Goal: Information Seeking & Learning: Get advice/opinions

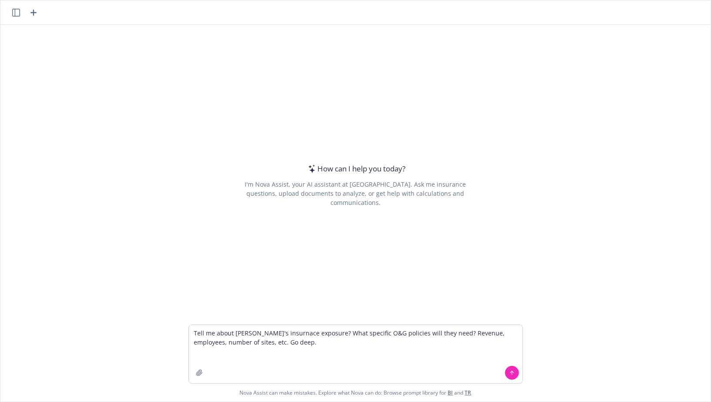
type textarea "Tell me about [PERSON_NAME]'s insurnace exposure? What specific O&G policies wi…"
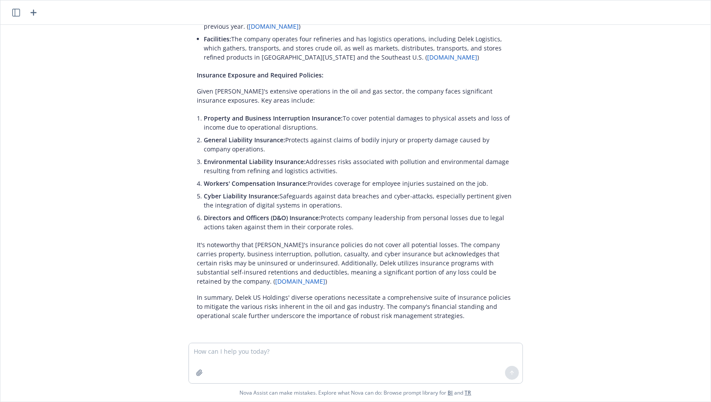
scroll to position [203, 0]
click at [239, 351] on textarea at bounding box center [356, 364] width 334 height 40
type textarea "Improve this foll"
click at [36, 11] on icon "button" at bounding box center [33, 12] width 10 height 10
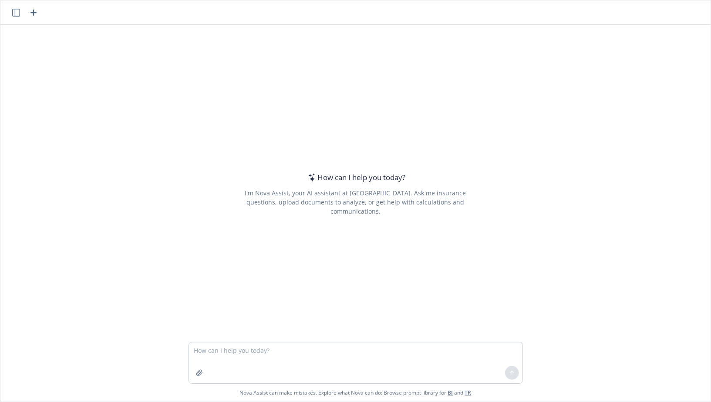
click at [262, 356] on textarea at bounding box center [356, 363] width 334 height 41
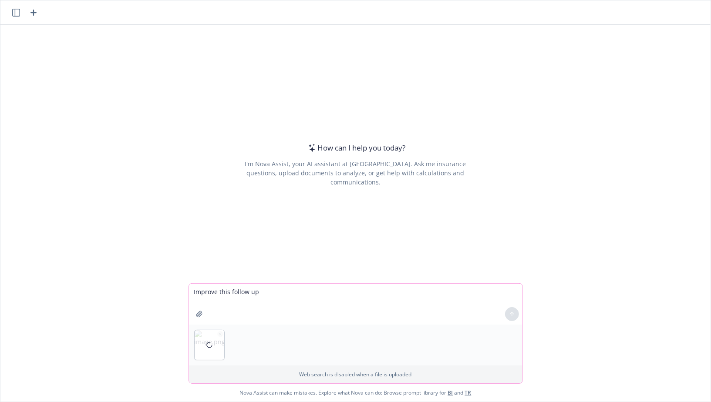
click at [220, 335] on icon "button" at bounding box center [220, 334] width 4 height 4
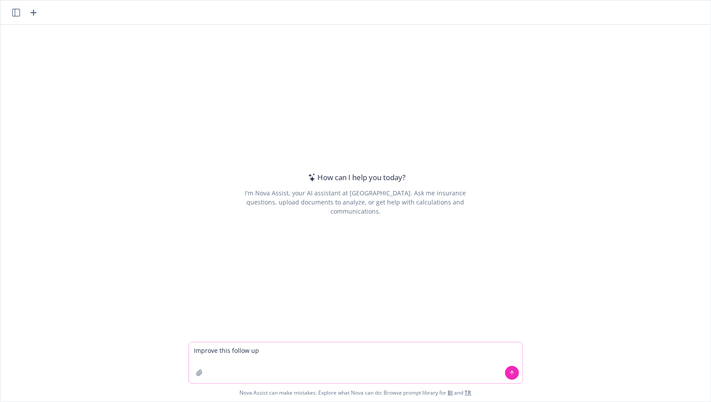
click at [272, 350] on textarea "Improve this follow up" at bounding box center [356, 363] width 334 height 41
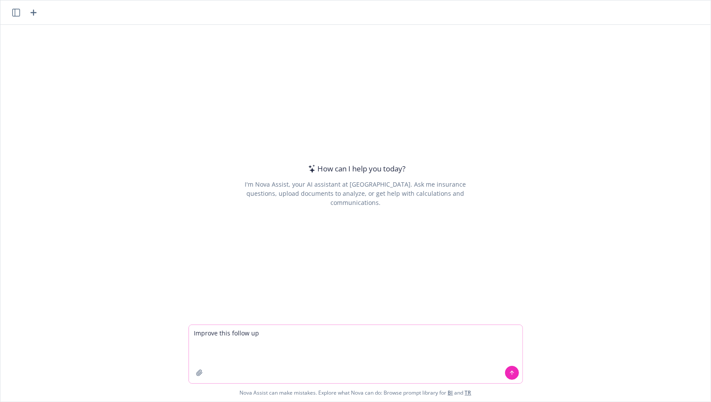
paste textarea "Hi Erik, I hope that your week is off to a stellar start! I’d love to find a te…"
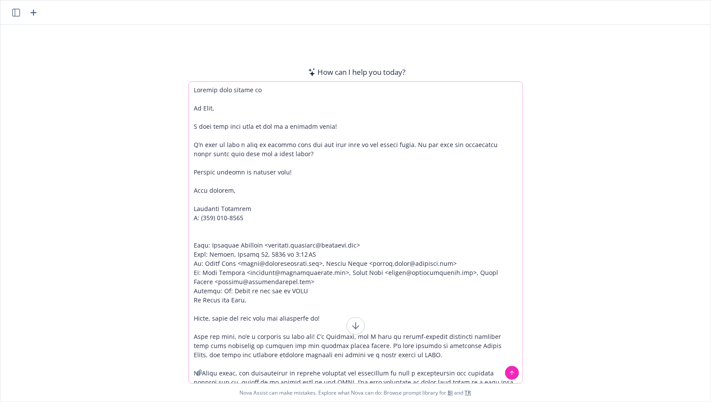
click at [334, 128] on textarea at bounding box center [356, 233] width 334 height 302
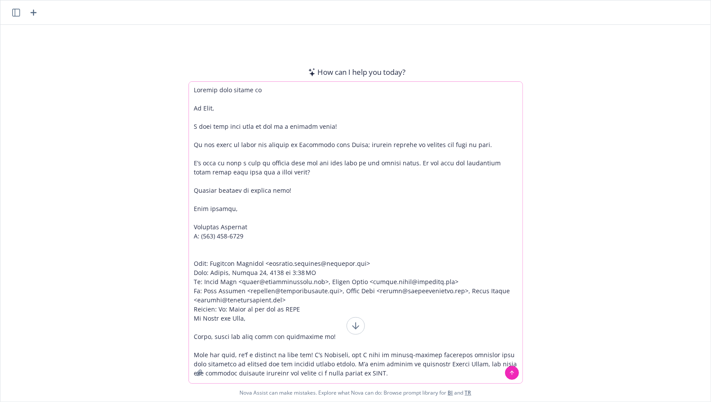
type textarea "Improve this follow up Hi Erik, I hope that your week is off to a stellar start…"
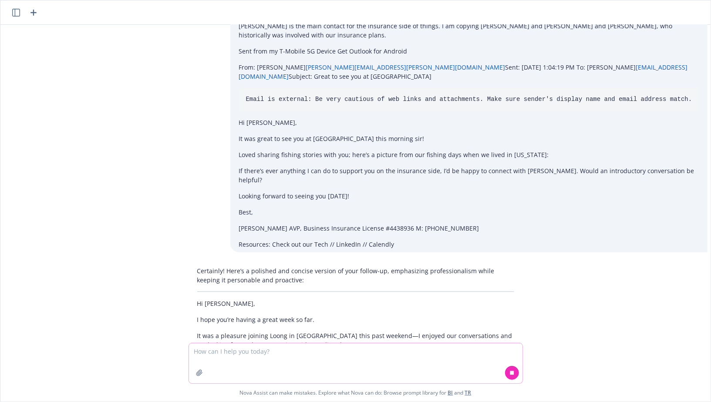
scroll to position [373, 0]
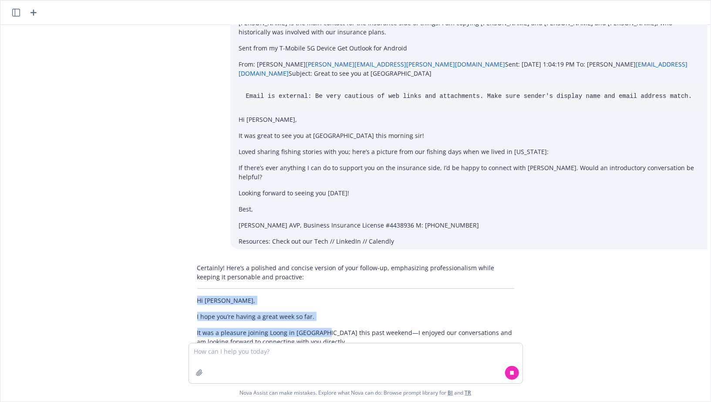
drag, startPoint x: 195, startPoint y: 263, endPoint x: 317, endPoint y: 297, distance: 126.3
click at [317, 297] on div "Certainly! Here’s a polished and concise version of your follow-up, emphasizing…" at bounding box center [356, 377] width 334 height 234
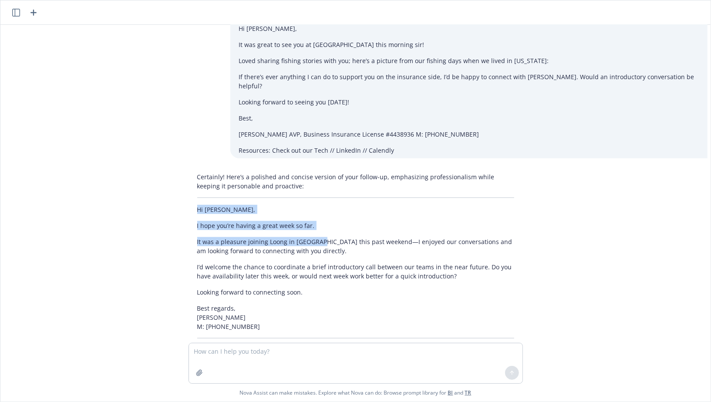
scroll to position [523, 0]
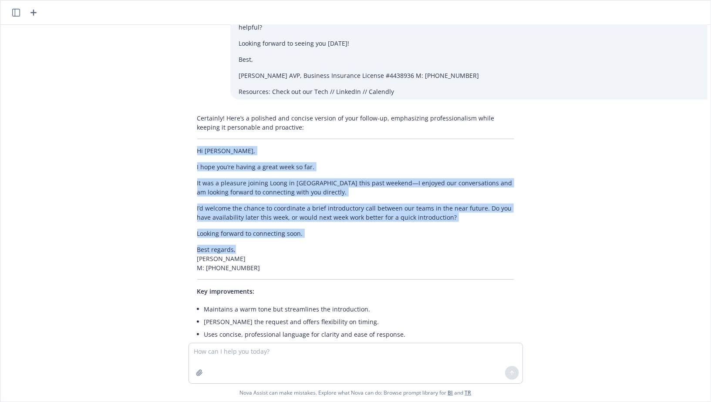
click at [252, 245] on p "Best regards, Marshall Williams M: (917) 386-5780" at bounding box center [355, 258] width 317 height 27
copy div "Hi Erik, I hope you’re having a great week so far. It was a pleasure joining Lo…"
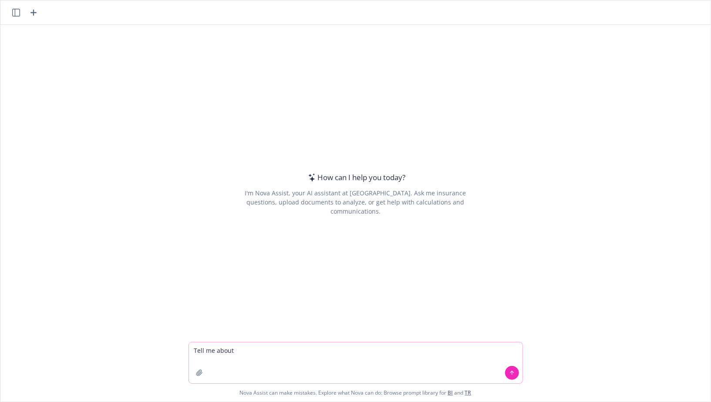
paste textarea "[URL][DOMAIN_NAME]"
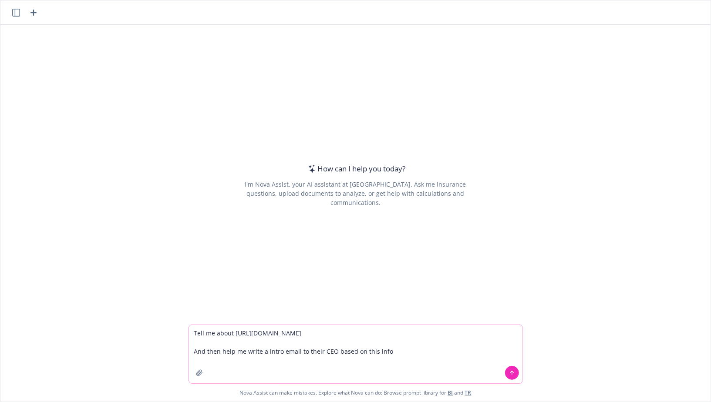
paste textarea "[PERSON_NAME] Name [PERSON_NAME] Company Title CEO Lead Source Website Marketin…"
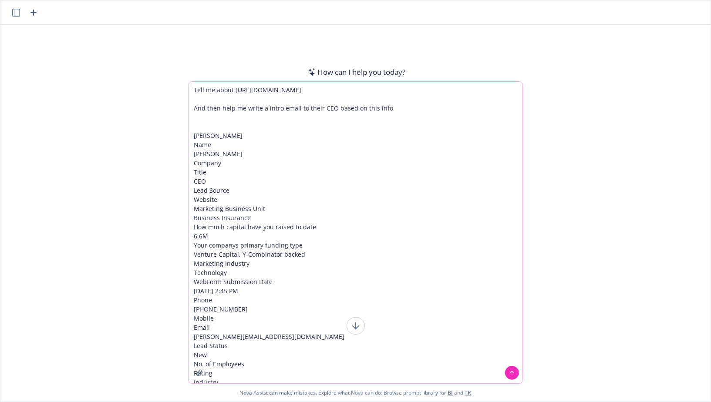
click at [289, 287] on textarea "Tell me about [URL][DOMAIN_NAME] And then help me write a intro email to their …" at bounding box center [356, 233] width 334 height 302
drag, startPoint x: 273, startPoint y: 365, endPoint x: 277, endPoint y: 402, distance: 37.2
click at [277, 402] on div "How can I help you [DATE]? I'm Nova Assist, your AI assistant at Newfront. Ask …" at bounding box center [355, 201] width 711 height 402
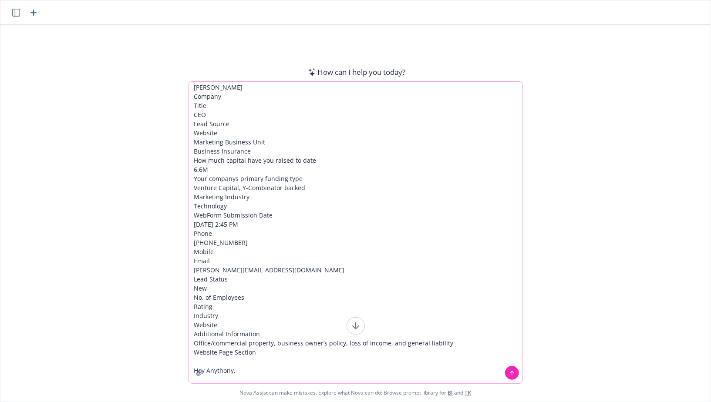
scroll to position [76, 0]
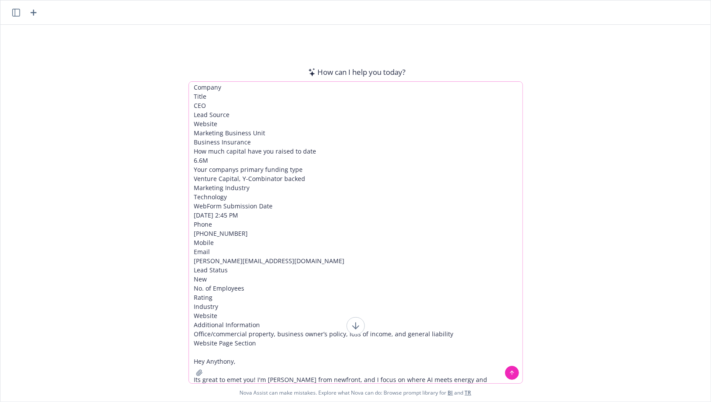
click at [415, 378] on textarea "Tell me about [URL][DOMAIN_NAME] And then help me write a intro email to their …" at bounding box center [356, 233] width 334 height 302
click at [424, 380] on textarea "Tell me about [URL][DOMAIN_NAME] And then help me write a intro email to their …" at bounding box center [356, 233] width 334 height 302
click at [497, 380] on textarea "Tell me about [URL][DOMAIN_NAME] And then help me write a intro email to their …" at bounding box center [356, 233] width 334 height 302
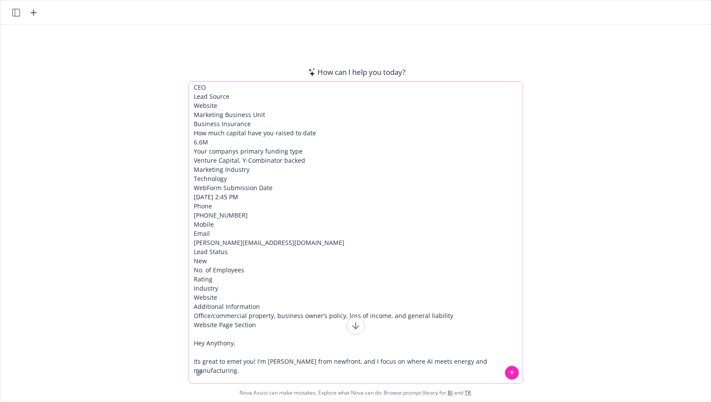
click at [369, 314] on textarea "Tell me about [URL][DOMAIN_NAME] And then help me write a intro email to their …" at bounding box center [356, 233] width 334 height 302
click at [318, 381] on textarea "Tell me about [URL][DOMAIN_NAME] And then help me write a intro email to their …" at bounding box center [356, 233] width 334 height 302
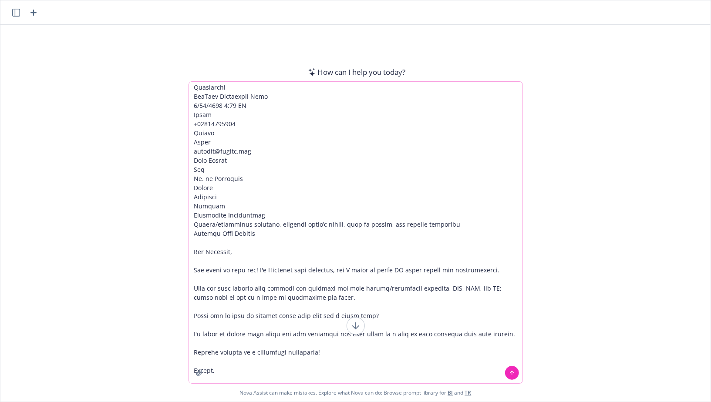
scroll to position [195, 0]
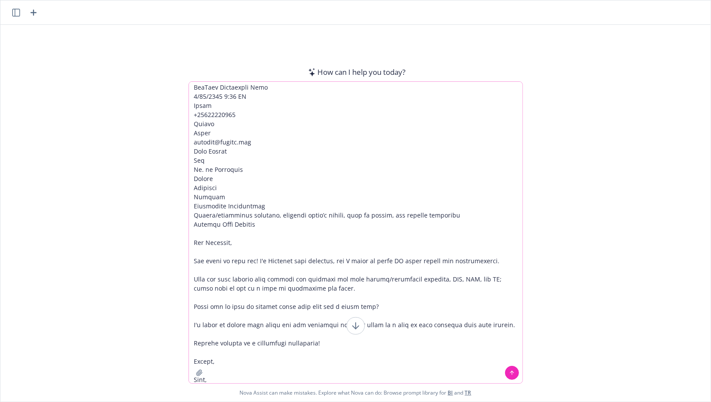
type textarea "Lore ip dolor sitam://con.adipisci.eli/seddoei/tempor/ Inc utla etdo ma aliqu e…"
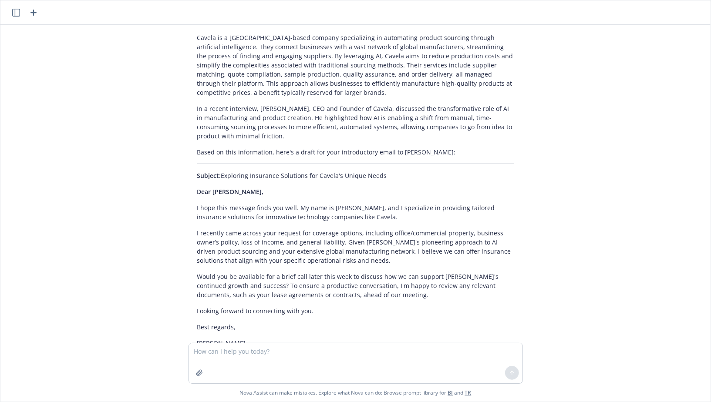
scroll to position [332, 0]
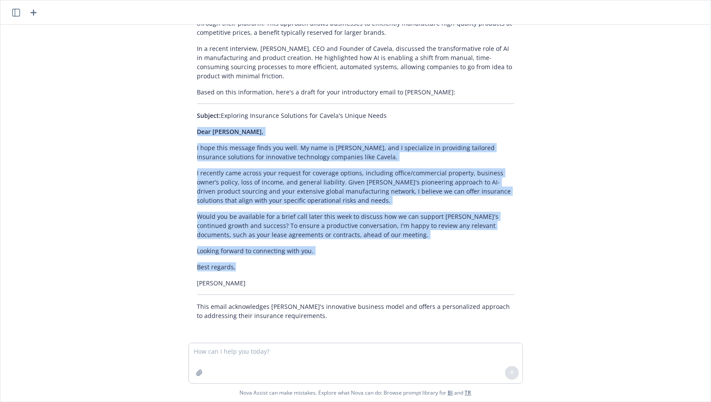
drag, startPoint x: 198, startPoint y: 132, endPoint x: 277, endPoint y: 269, distance: 158.7
click at [277, 269] on div "Cavela is a [GEOGRAPHIC_DATA]-based company specializing in automating product …" at bounding box center [356, 147] width 334 height 355
copy div "Dear [PERSON_NAME], I hope this message finds you well. My name is [PERSON_NAME…"
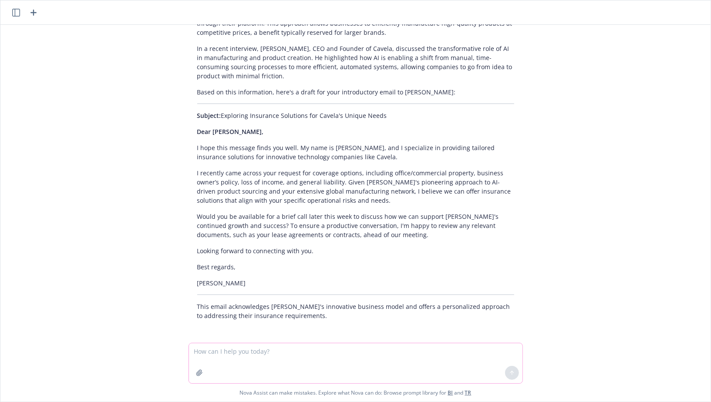
click at [258, 358] on textarea at bounding box center [356, 364] width 334 height 40
paste textarea "Dear [PERSON_NAME], I hope this message finds you well. My name is [PERSON_NAME…"
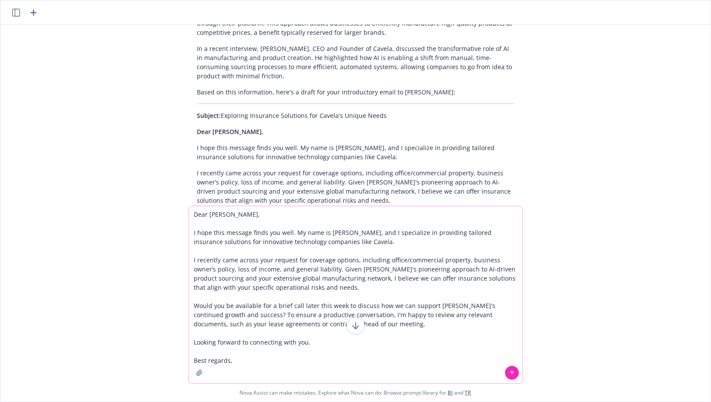
click at [206, 264] on textarea "Dear [PERSON_NAME], I hope this message finds you well. My name is [PERSON_NAME…" at bounding box center [356, 294] width 334 height 177
drag, startPoint x: 260, startPoint y: 262, endPoint x: 208, endPoint y: 262, distance: 51.8
click at [208, 262] on textarea "Dear [PERSON_NAME], I hope this message finds you well. My name is [PERSON_NAME…" at bounding box center [356, 294] width 334 height 177
click at [347, 287] on textarea "Dear [PERSON_NAME], I hope this message finds you well. My name is [PERSON_NAME…" at bounding box center [356, 294] width 334 height 177
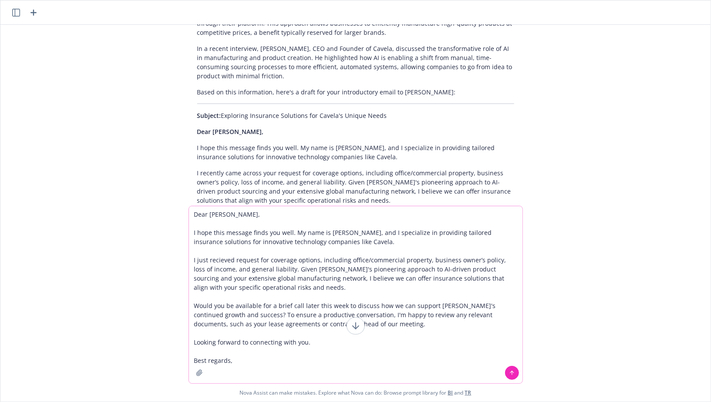
click at [198, 213] on textarea "Dear [PERSON_NAME], I hope this message finds you well. My name is [PERSON_NAME…" at bounding box center [356, 294] width 334 height 177
drag, startPoint x: 290, startPoint y: 234, endPoint x: 213, endPoint y: 236, distance: 78.0
click at [213, 236] on textarea "Hi [PERSON_NAME], I hope this message finds you well. My name is [PERSON_NAME],…" at bounding box center [356, 294] width 334 height 177
click at [400, 241] on textarea "Hi [PERSON_NAME], I hope that you're having a stellar week! My name is [PERSON_…" at bounding box center [356, 294] width 334 height 177
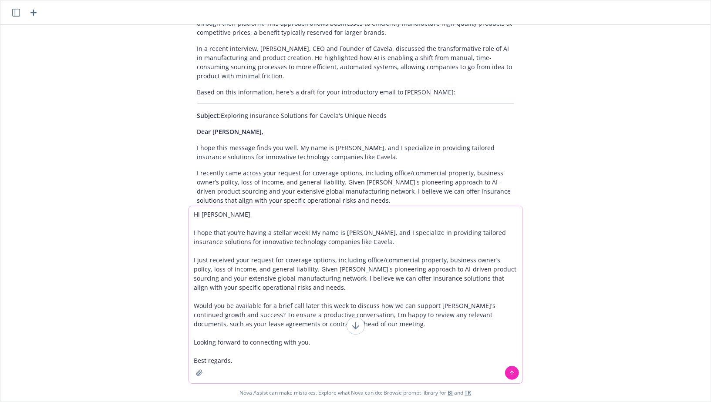
click at [318, 273] on textarea "Hi [PERSON_NAME], I hope that you're having a stellar week! My name is [PERSON_…" at bounding box center [356, 294] width 334 height 177
click at [348, 280] on textarea "Hi [PERSON_NAME], I hope that you're having a stellar week! My name is [PERSON_…" at bounding box center [356, 294] width 334 height 177
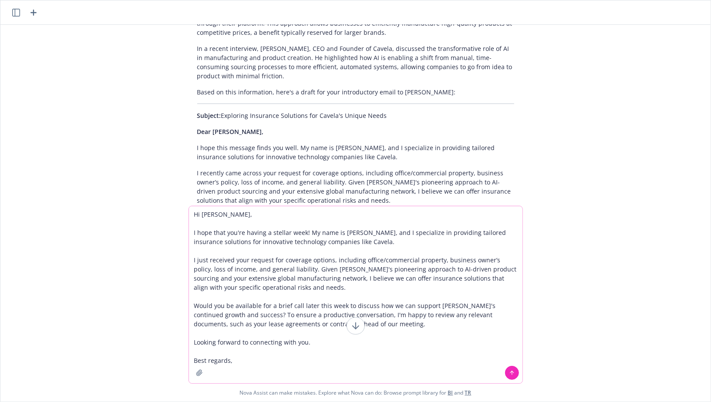
click at [348, 280] on textarea "Hi [PERSON_NAME], I hope that you're having a stellar week! My name is [PERSON_…" at bounding box center [356, 294] width 334 height 177
click at [371, 280] on textarea "Hi [PERSON_NAME], I hope that you're having a stellar week! My name is [PERSON_…" at bounding box center [356, 294] width 334 height 177
click at [301, 284] on textarea "Hi [PERSON_NAME], I hope that you're having a stellar week! My name is [PERSON_…" at bounding box center [356, 294] width 334 height 177
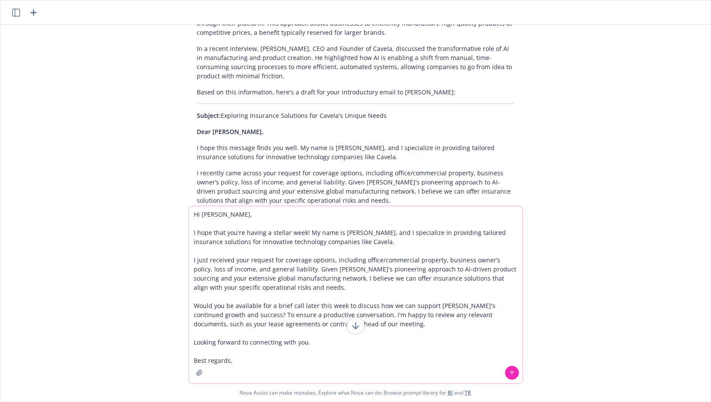
click at [320, 285] on textarea "Hi [PERSON_NAME], I hope that you're having a stellar week! My name is [PERSON_…" at bounding box center [356, 294] width 334 height 177
click at [264, 242] on textarea "Hi [PERSON_NAME], I hope that you're having a stellar week! My name is [PERSON_…" at bounding box center [356, 294] width 334 height 177
click at [320, 281] on textarea "Hi [PERSON_NAME], I hope that you're having a stellar week! My name is [PERSON_…" at bounding box center [356, 294] width 334 height 177
click at [358, 243] on textarea "Hi [PERSON_NAME], I hope that you're having a stellar week! My name is [PERSON_…" at bounding box center [356, 294] width 334 height 177
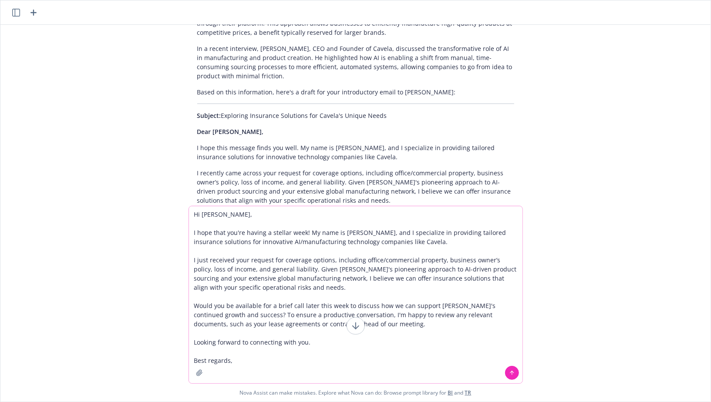
click at [358, 243] on textarea "Hi [PERSON_NAME], I hope that you're having a stellar week! My name is [PERSON_…" at bounding box center [356, 294] width 334 height 177
click at [289, 312] on textarea "Hi [PERSON_NAME], I hope that you're having a stellar week! My name is [PERSON_…" at bounding box center [356, 294] width 334 height 177
click at [297, 324] on textarea "Hi [PERSON_NAME], I hope that you're having a stellar week! My name is [PERSON_…" at bounding box center [356, 294] width 334 height 177
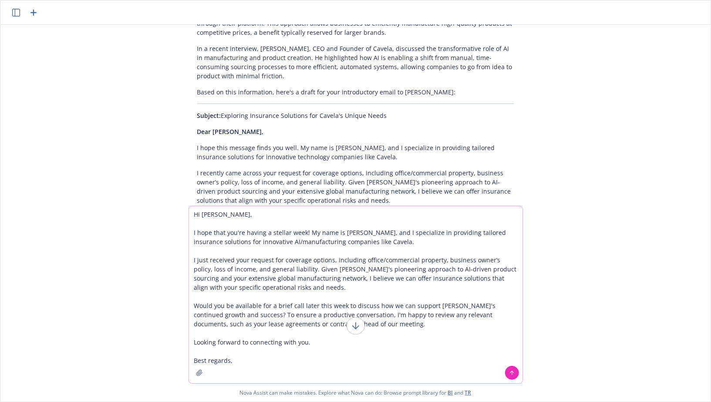
click at [326, 338] on textarea "Hi [PERSON_NAME], I hope that you're having a stellar week! My name is [PERSON_…" at bounding box center [356, 294] width 334 height 177
drag, startPoint x: 317, startPoint y: 343, endPoint x: 248, endPoint y: 344, distance: 68.8
click at [247, 344] on textarea "Hi [PERSON_NAME], I hope that you're having a stellar week! My name is [PERSON_…" at bounding box center [356, 294] width 334 height 177
type textarea "Hi [PERSON_NAME], I hope that you're having a stellar week! My name is [PERSON_…"
